Goal: Task Accomplishment & Management: Use online tool/utility

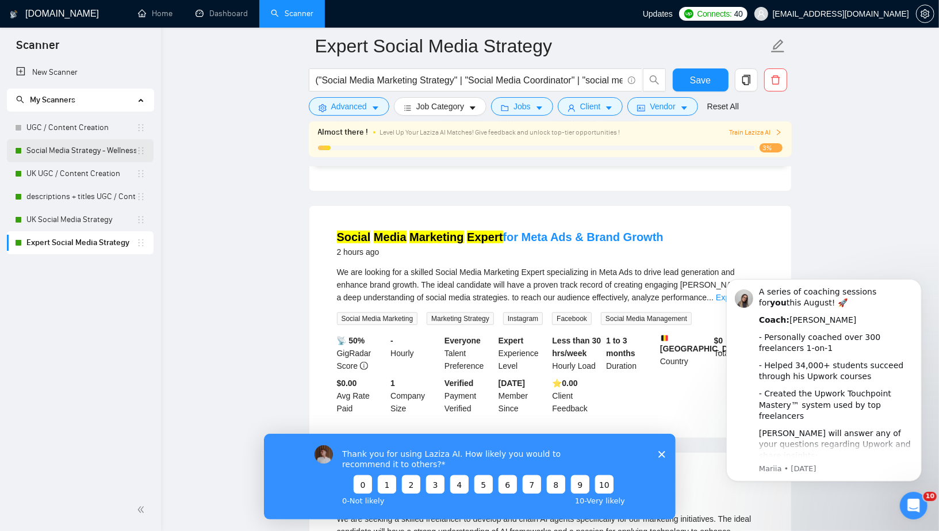
click at [87, 148] on link "Social Media Strategy - Wellness Focus" at bounding box center [81, 150] width 110 height 23
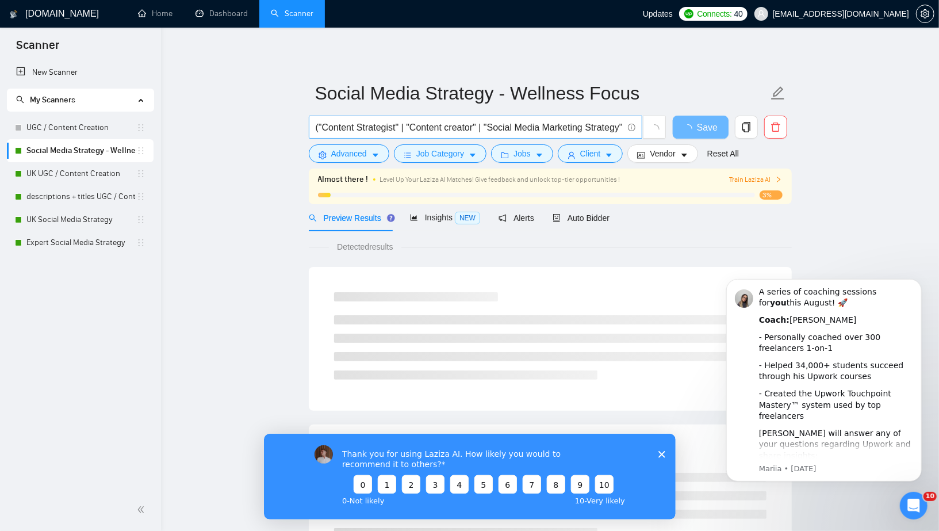
click at [492, 123] on input "("Content Strategist" | "Content creator" | "Social Media Marketing Strategy" |…" at bounding box center [469, 127] width 307 height 14
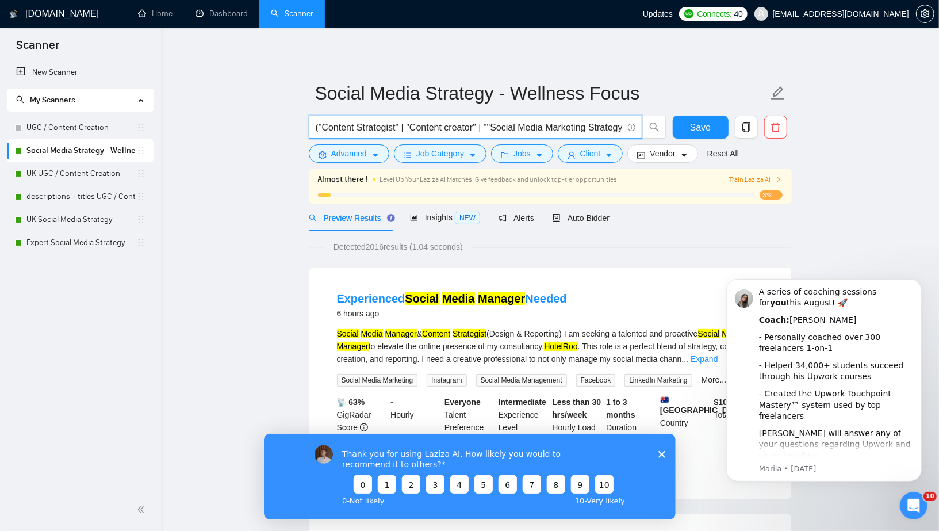
paste input "Content Strategy"
type input "("Content Strategist" | "Content creator" | "Content Strategy" | "Social Media …"
click at [693, 129] on span "Save" at bounding box center [700, 127] width 21 height 14
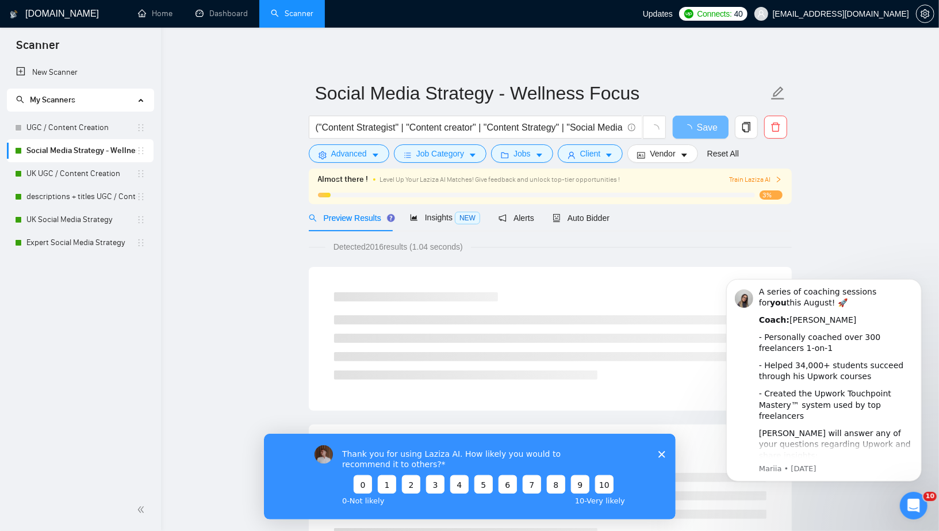
click at [663, 455] on icon "Close survey" at bounding box center [661, 453] width 7 height 7
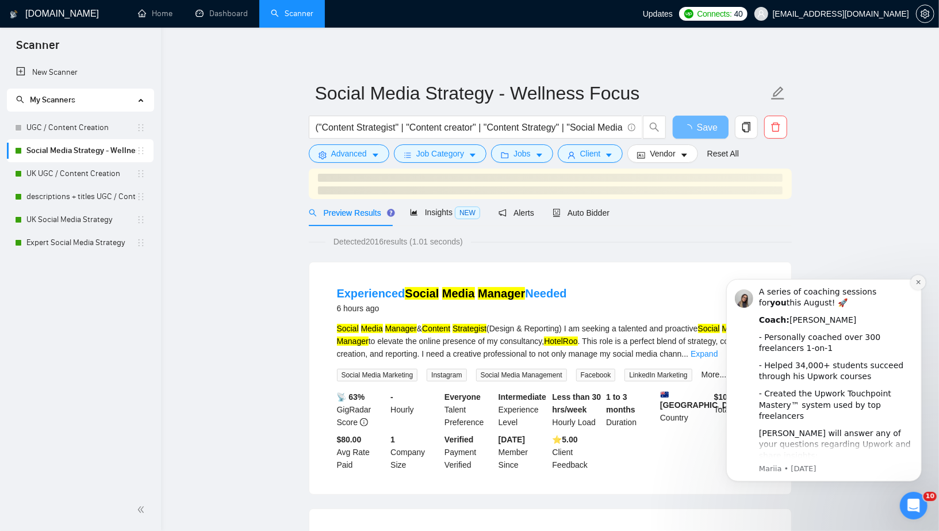
click at [919, 282] on icon "Dismiss notification" at bounding box center [918, 281] width 6 height 6
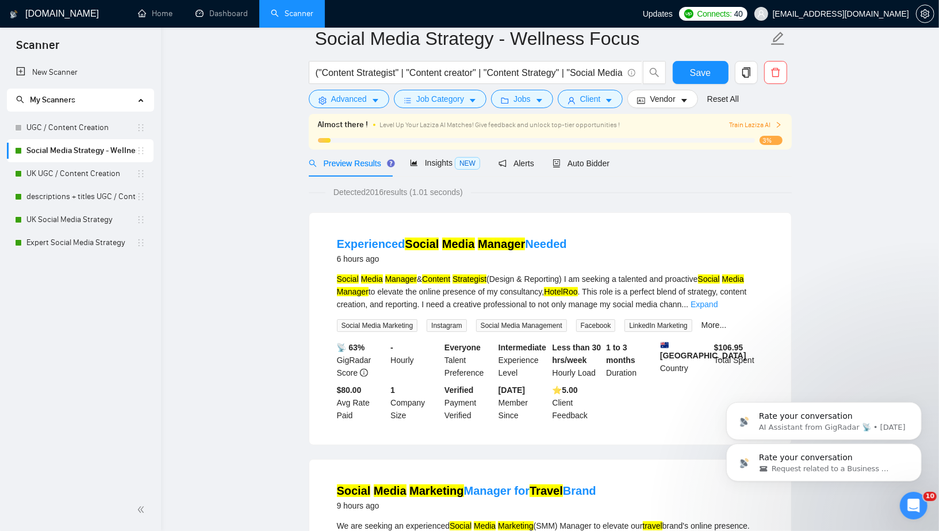
scroll to position [67, 0]
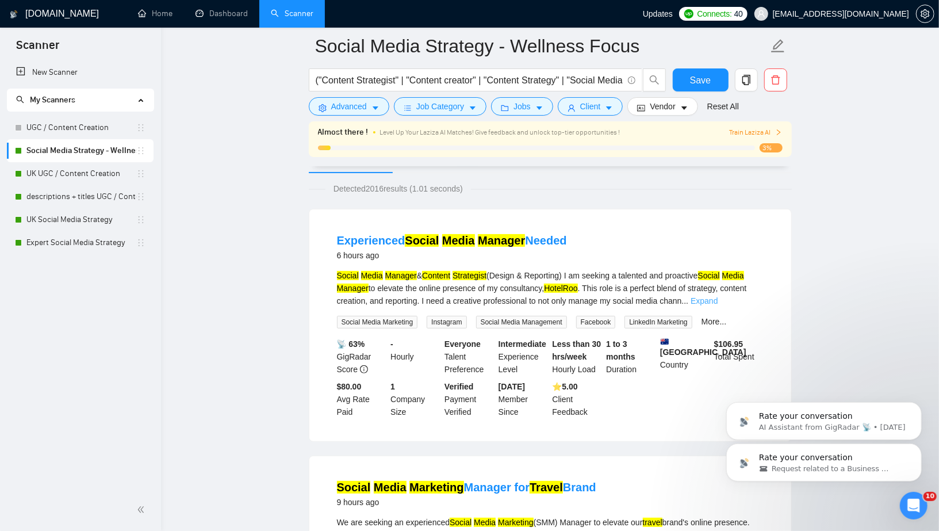
click at [717, 301] on link "Expand" at bounding box center [703, 300] width 27 height 9
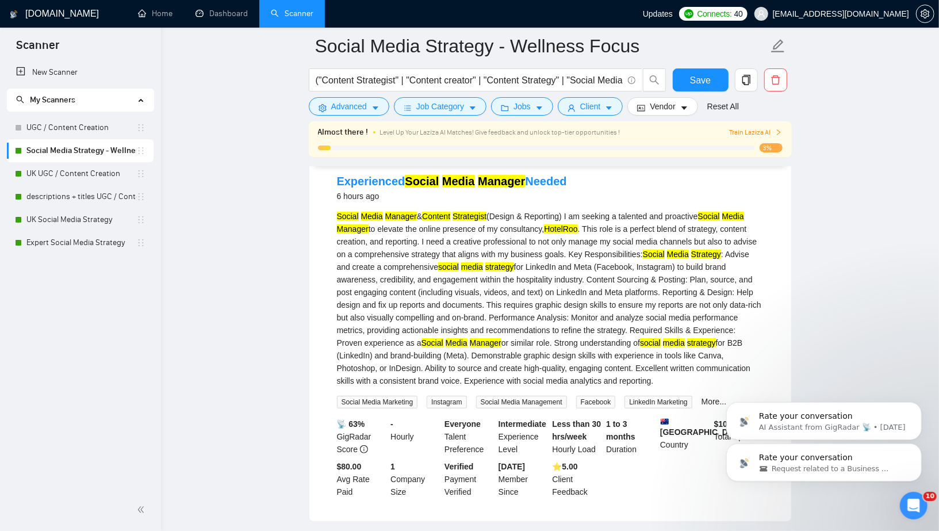
scroll to position [109, 0]
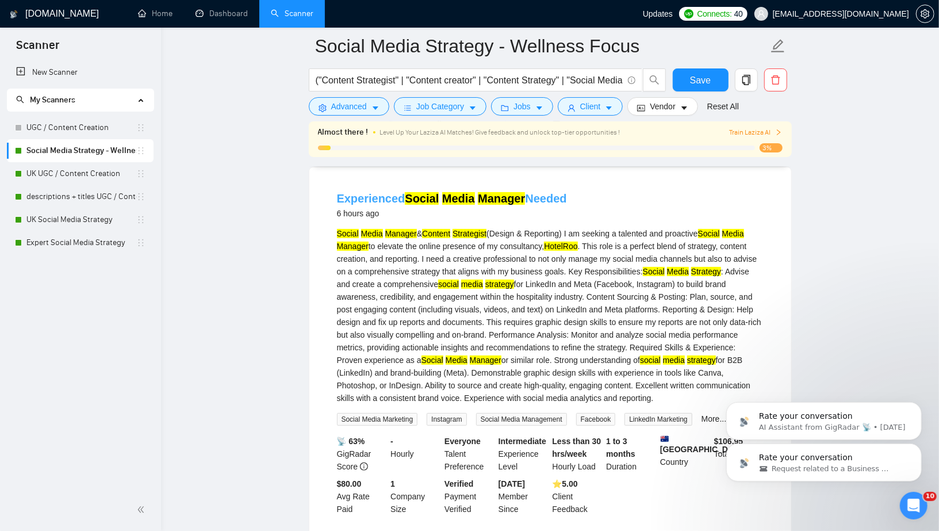
click at [502, 194] on mark "Manager" at bounding box center [501, 198] width 47 height 13
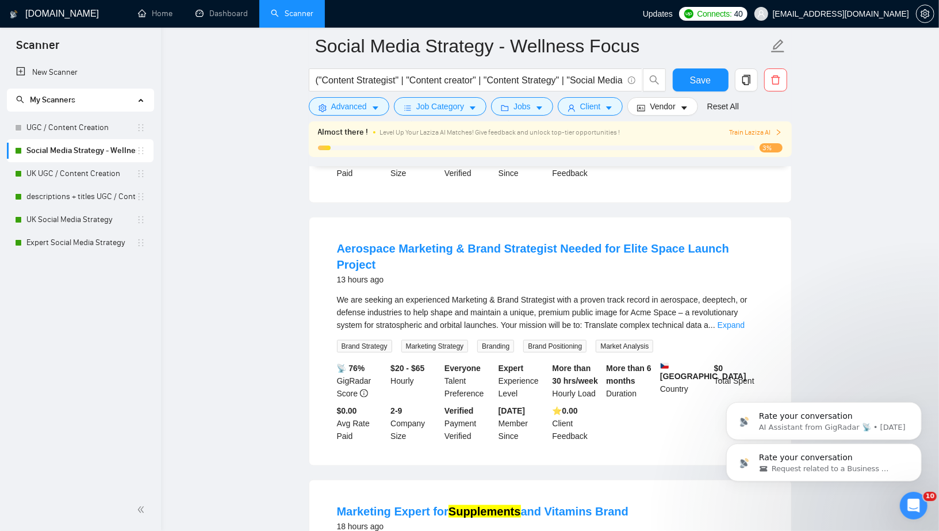
scroll to position [748, 0]
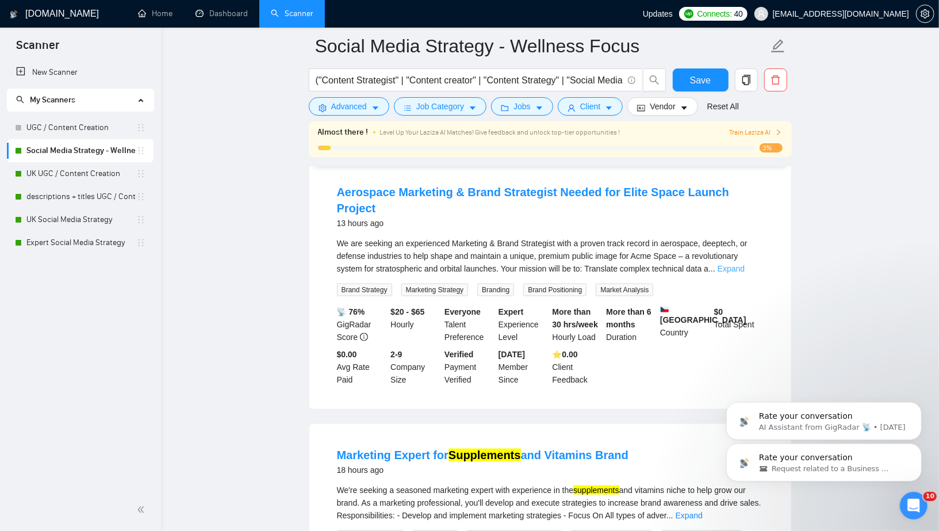
click at [745, 264] on link "Expand" at bounding box center [730, 268] width 27 height 9
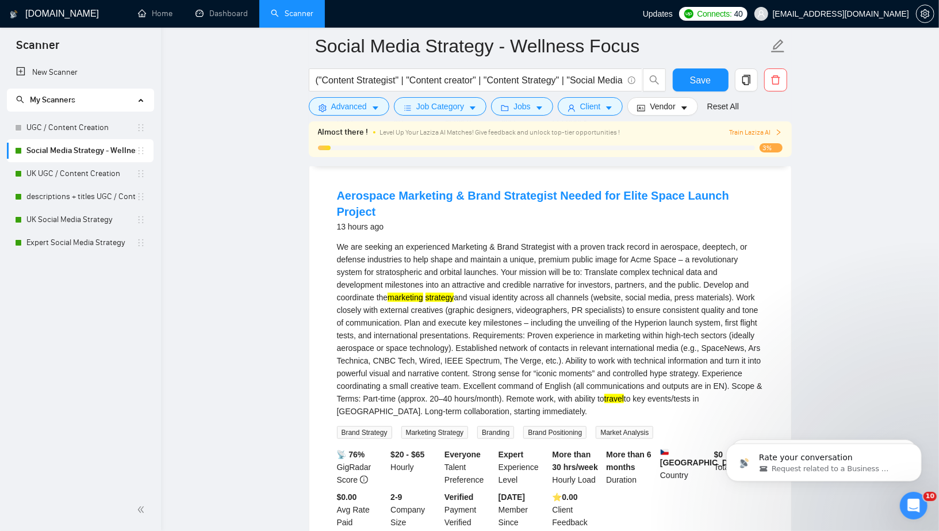
scroll to position [733, 0]
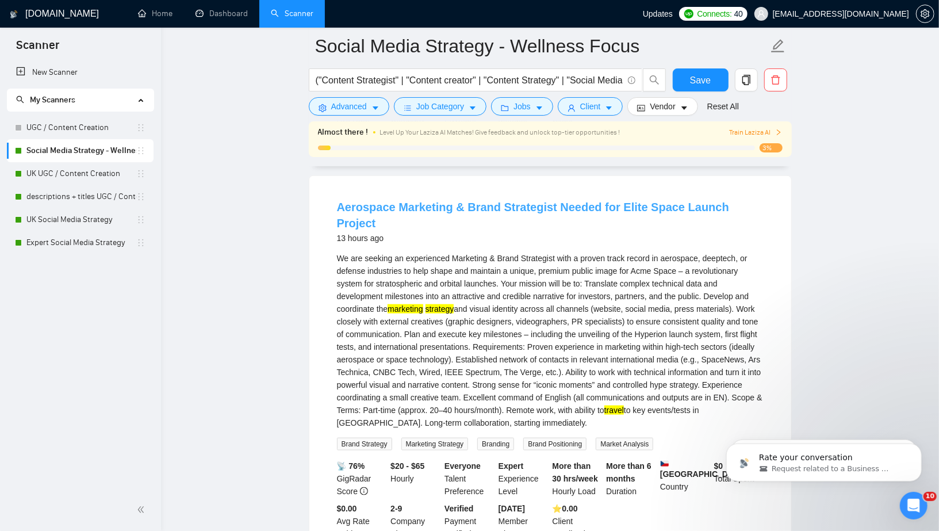
click at [552, 217] on link "Aerospace Marketing & Brand Strategist Needed for Elite Space Launch Project" at bounding box center [533, 215] width 392 height 29
